Goal: Information Seeking & Learning: Learn about a topic

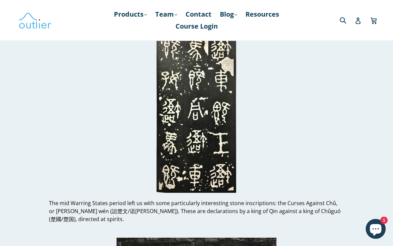
scroll to position [5791, 0]
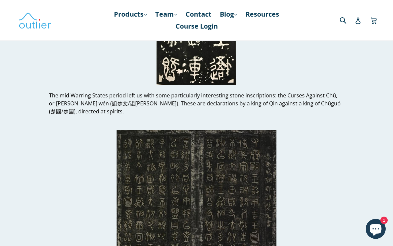
click at [378, 226] on icon "Chat window" at bounding box center [376, 231] width 12 height 12
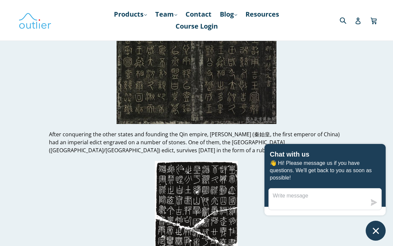
scroll to position [5934, 0]
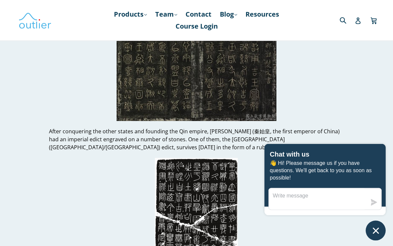
click at [380, 231] on icon "Chat window" at bounding box center [375, 231] width 10 height 10
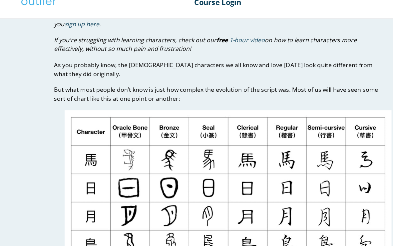
scroll to position [95, 0]
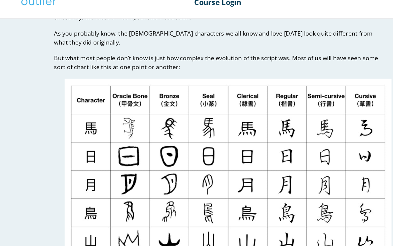
click at [68, 144] on img at bounding box center [205, 178] width 295 height 166
click at [82, 157] on img at bounding box center [205, 178] width 295 height 166
click at [259, 172] on img at bounding box center [205, 178] width 295 height 166
click at [103, 125] on img at bounding box center [205, 178] width 295 height 166
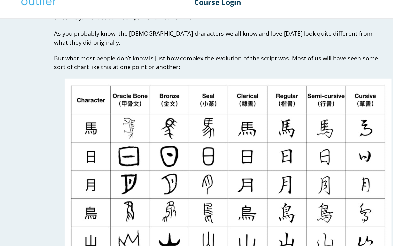
click at [236, 129] on img at bounding box center [205, 178] width 295 height 166
click at [115, 136] on img at bounding box center [205, 178] width 295 height 166
click at [60, 144] on img at bounding box center [205, 178] width 295 height 166
click at [194, 95] on img at bounding box center [205, 178] width 295 height 166
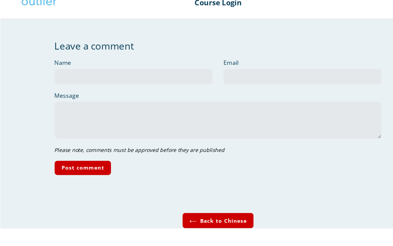
scroll to position [7199, 0]
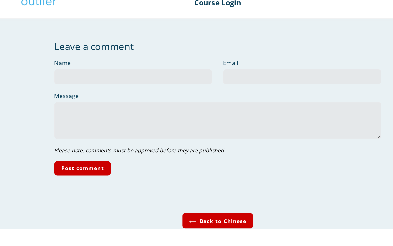
click at [206, 216] on link "Back to Chinese" at bounding box center [196, 223] width 65 height 14
